Goal: Task Accomplishment & Management: Use online tool/utility

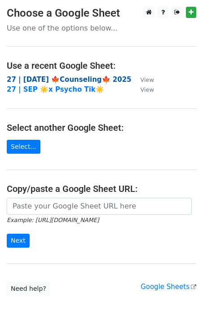
click at [62, 79] on strong "27 | SEP 18 🍁Counseling🍁 2025" at bounding box center [69, 79] width 125 height 8
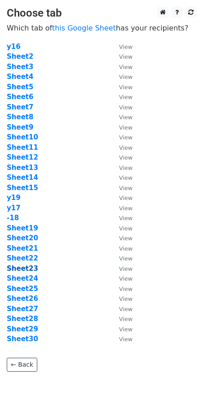
click at [29, 269] on strong "Sheet23" at bounding box center [22, 269] width 31 height 8
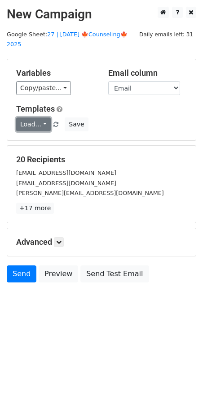
click at [35, 118] on link "Load..." at bounding box center [33, 125] width 35 height 14
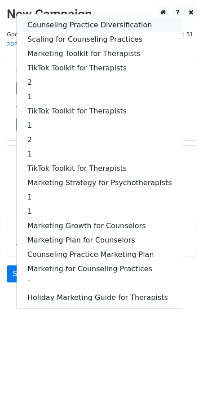
click at [79, 18] on link "Counseling Practice Diversification" at bounding box center [100, 25] width 166 height 14
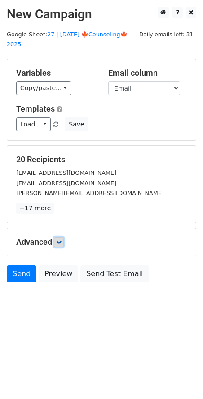
click at [61, 240] on icon at bounding box center [58, 242] width 5 height 5
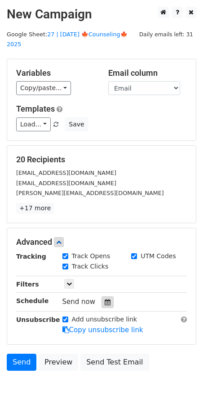
click at [105, 299] on icon at bounding box center [108, 302] width 6 height 6
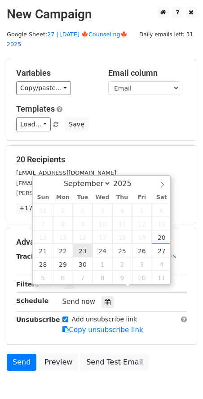
type input "2025-09-23 12:00"
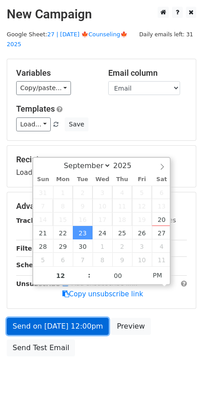
click at [59, 320] on link "Send on Sep 23 at 12:00pm" at bounding box center [58, 326] width 102 height 17
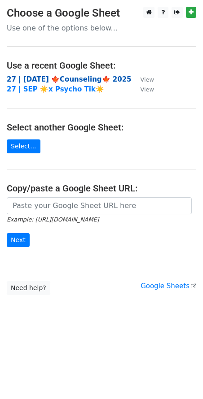
click at [73, 82] on strong "27 | SEP 18 🍁Counseling🍁 2025" at bounding box center [69, 79] width 125 height 8
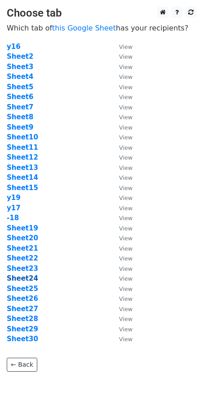
click at [30, 277] on strong "Sheet24" at bounding box center [22, 279] width 31 height 8
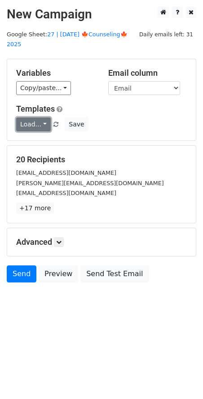
click at [33, 118] on link "Load..." at bounding box center [33, 125] width 35 height 14
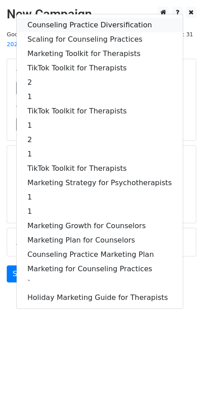
click at [75, 18] on link "Counseling Practice Diversification" at bounding box center [100, 25] width 166 height 14
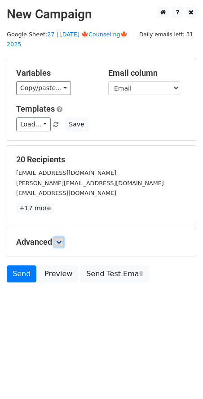
click at [61, 240] on icon at bounding box center [58, 242] width 5 height 5
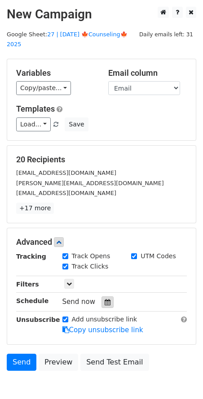
click at [105, 299] on icon at bounding box center [108, 302] width 6 height 6
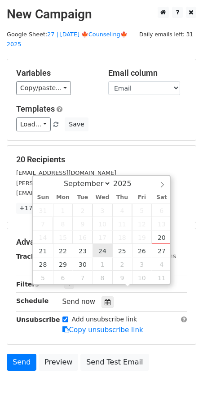
type input "2025-09-24 12:00"
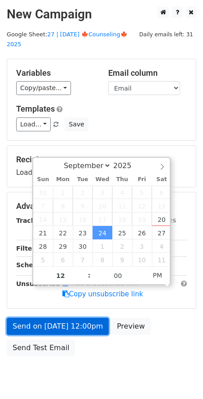
click at [84, 318] on link "Send on Sep 24 at 12:00pm" at bounding box center [58, 326] width 102 height 17
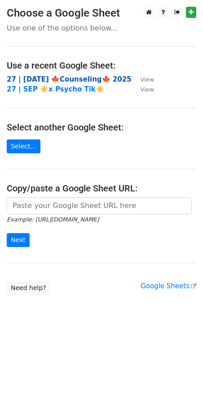
click at [61, 82] on strong "27 | [DATE] 🍁Counseling🍁 2025" at bounding box center [69, 79] width 125 height 8
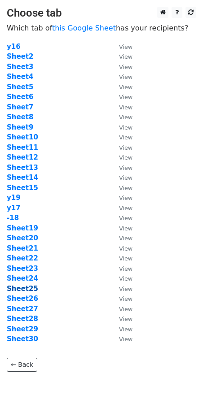
click at [28, 289] on strong "Sheet25" at bounding box center [22, 289] width 31 height 8
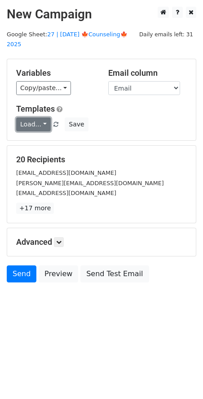
click at [35, 118] on link "Load..." at bounding box center [33, 125] width 35 height 14
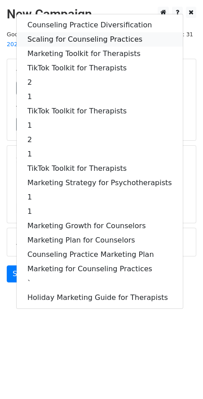
click at [71, 32] on link "Scaling for Counseling Practices" at bounding box center [100, 39] width 166 height 14
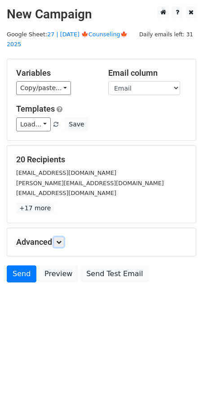
drag, startPoint x: 56, startPoint y: 230, endPoint x: 66, endPoint y: 250, distance: 22.5
click at [56, 237] on link at bounding box center [59, 242] width 10 height 10
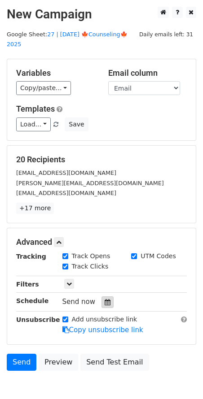
click at [101, 297] on div at bounding box center [107, 303] width 12 height 12
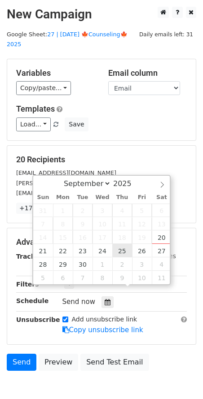
type input "[DATE] 12:00"
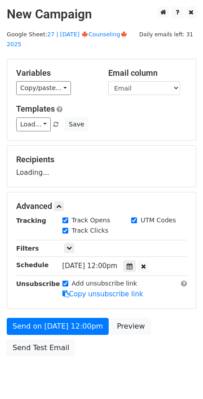
click at [67, 323] on div "Send on [DATE] 12:00pm Preview Send Test Email" at bounding box center [101, 339] width 203 height 43
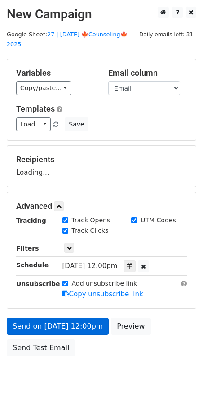
click at [67, 298] on icon at bounding box center [65, 294] width 7 height 7
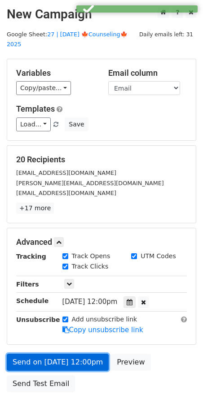
click at [66, 354] on link "Send on [DATE] 12:00pm" at bounding box center [58, 362] width 102 height 17
